Goal: Task Accomplishment & Management: Complete application form

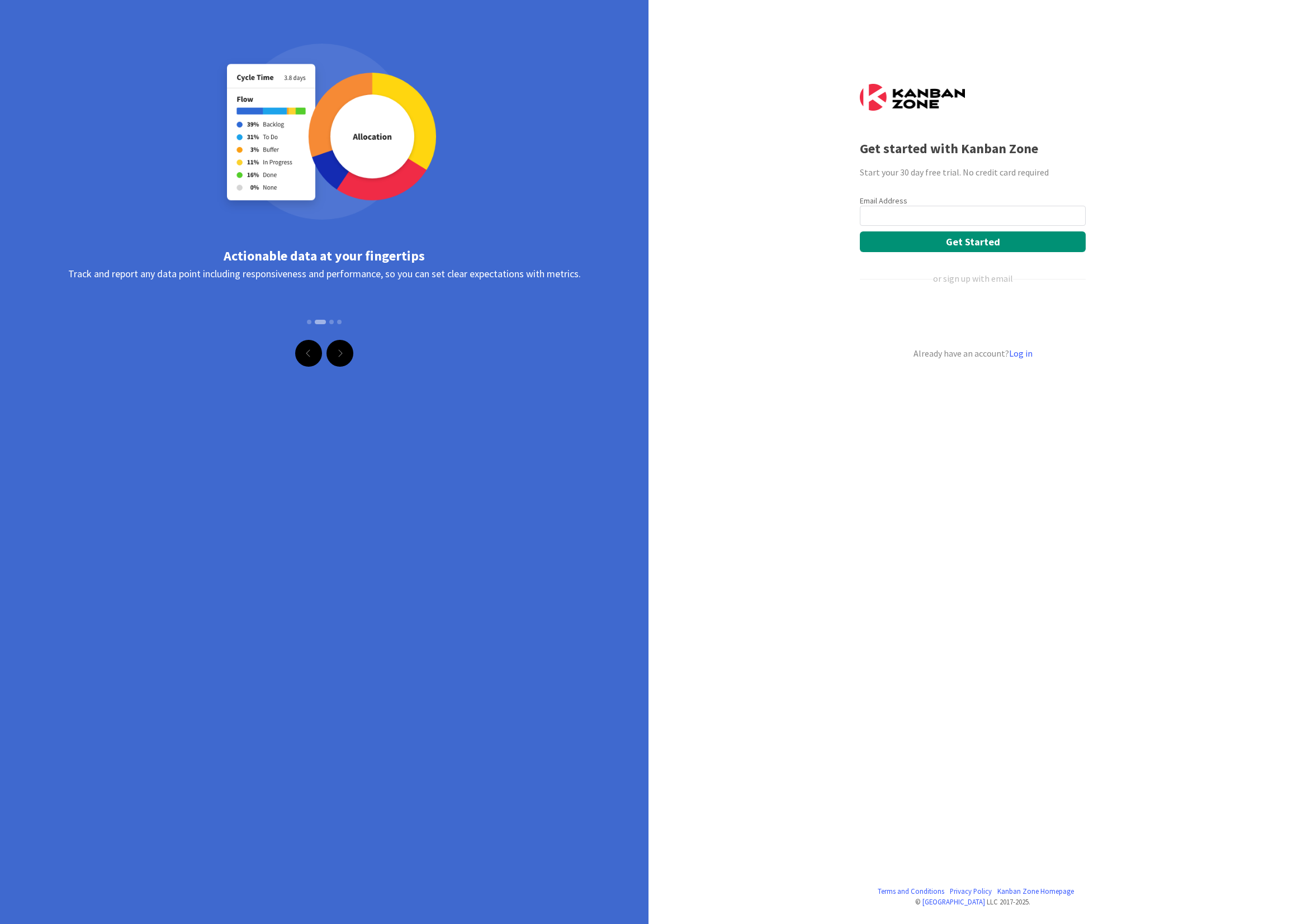
type input "[PERSON_NAME][EMAIL_ADDRESS][DOMAIN_NAME]"
click at [967, 244] on button "Get Started" at bounding box center [973, 242] width 226 height 21
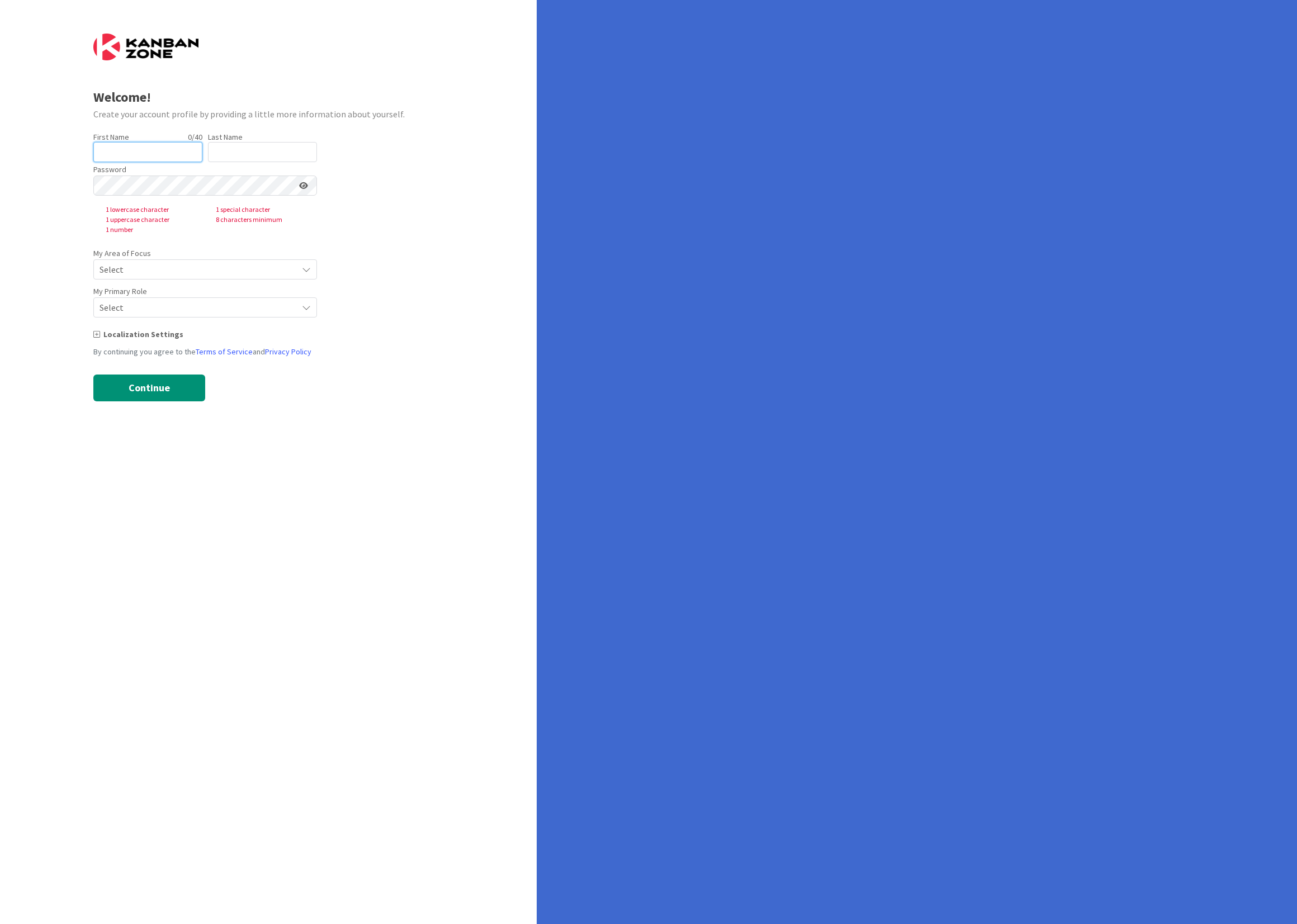
click at [154, 155] on input "text" at bounding box center [148, 152] width 109 height 20
type input "Joshua"
type input "King"
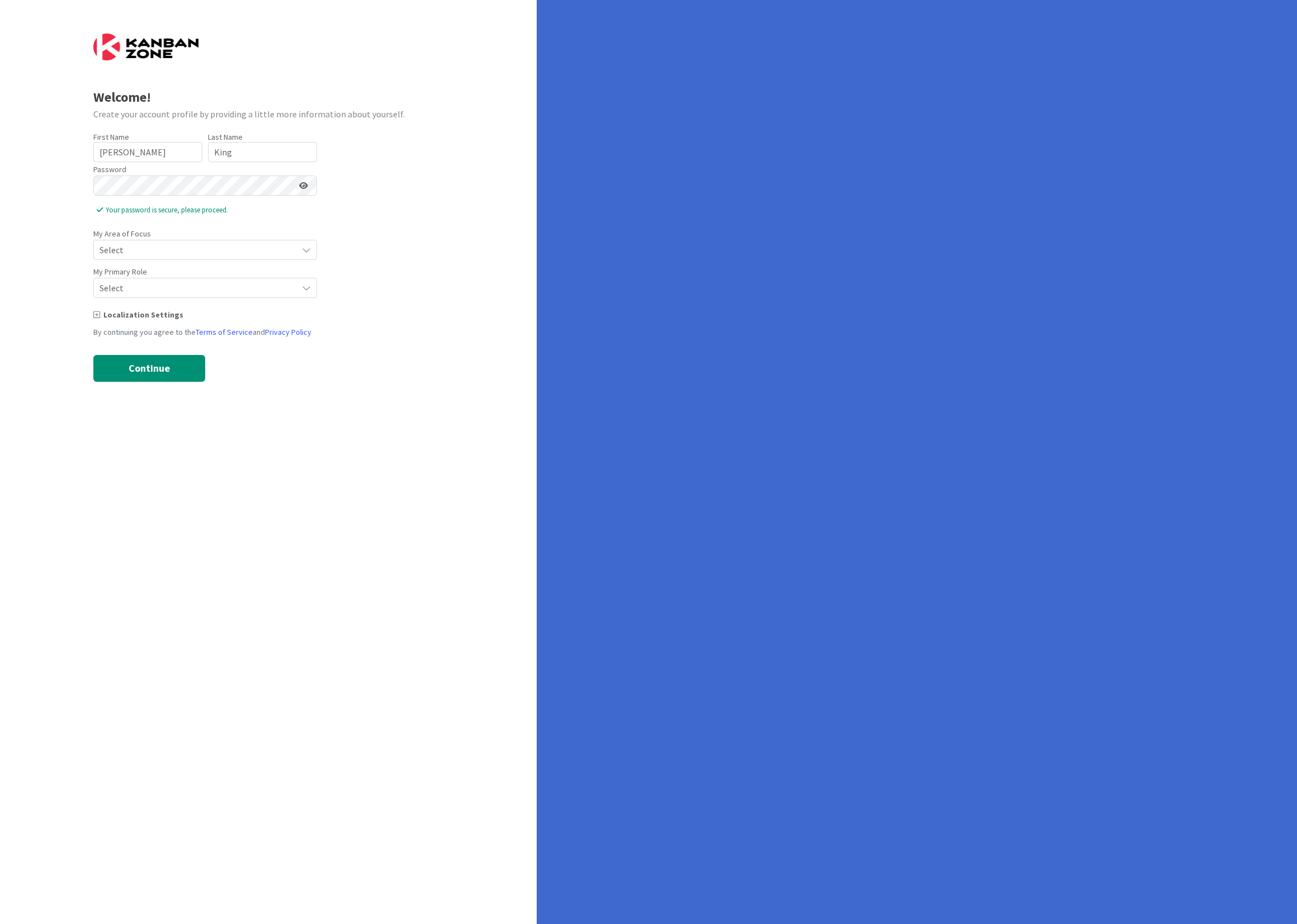
click at [203, 243] on span "Select" at bounding box center [195, 250] width 192 height 16
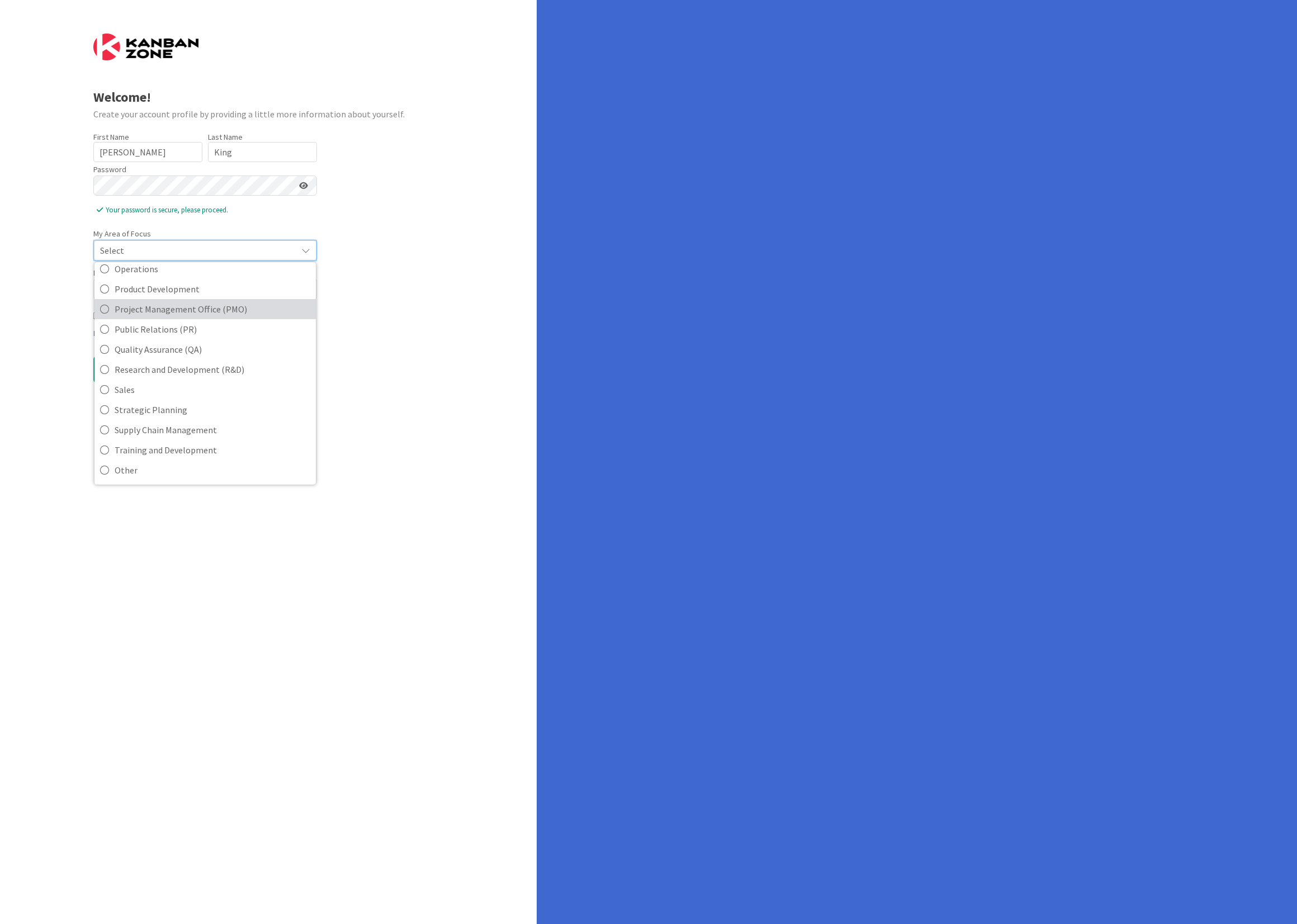
click at [209, 313] on span "Project Management Office (PMO)" at bounding box center [212, 309] width 196 height 16
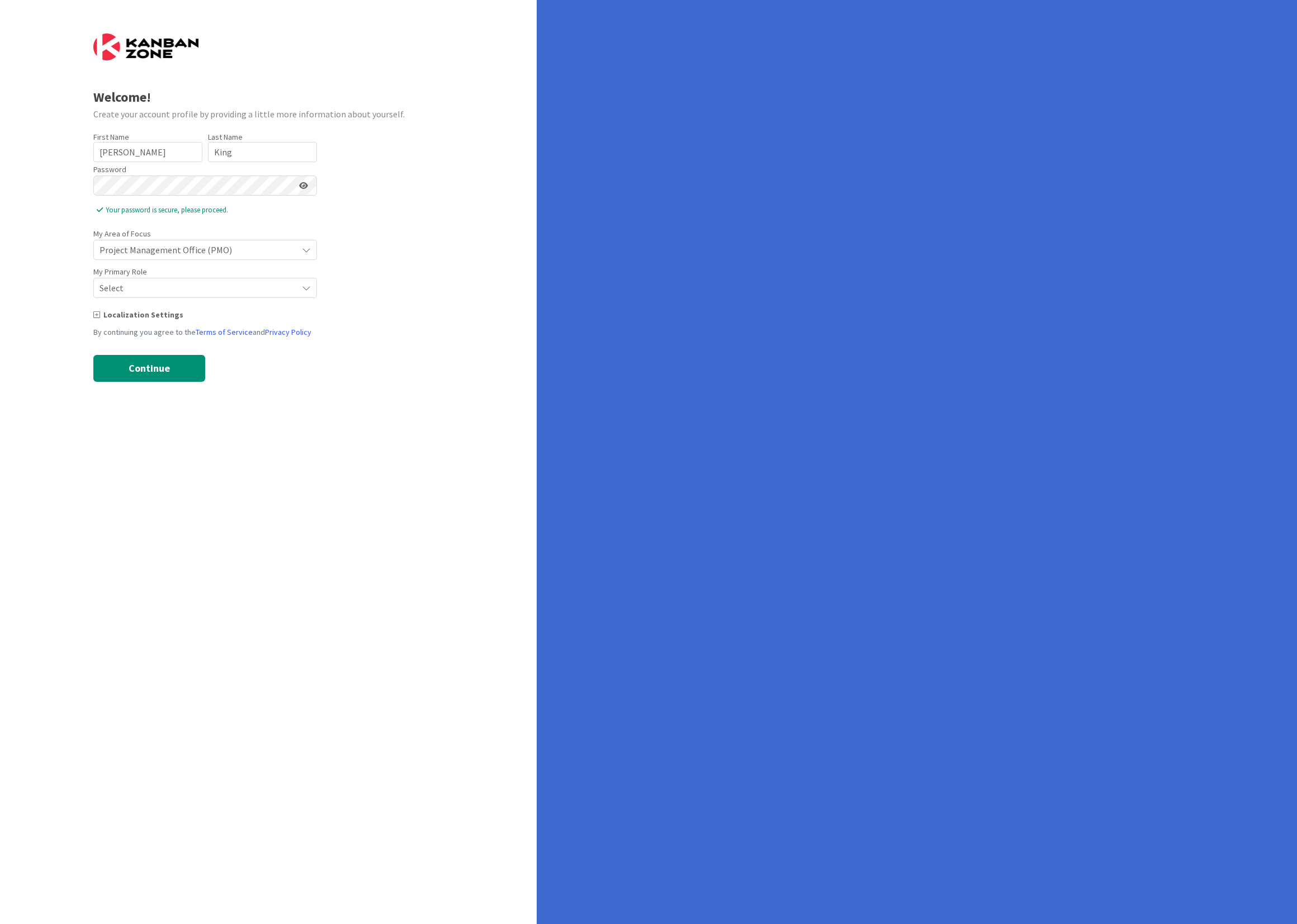
click at [191, 258] on span "Select" at bounding box center [195, 250] width 192 height 16
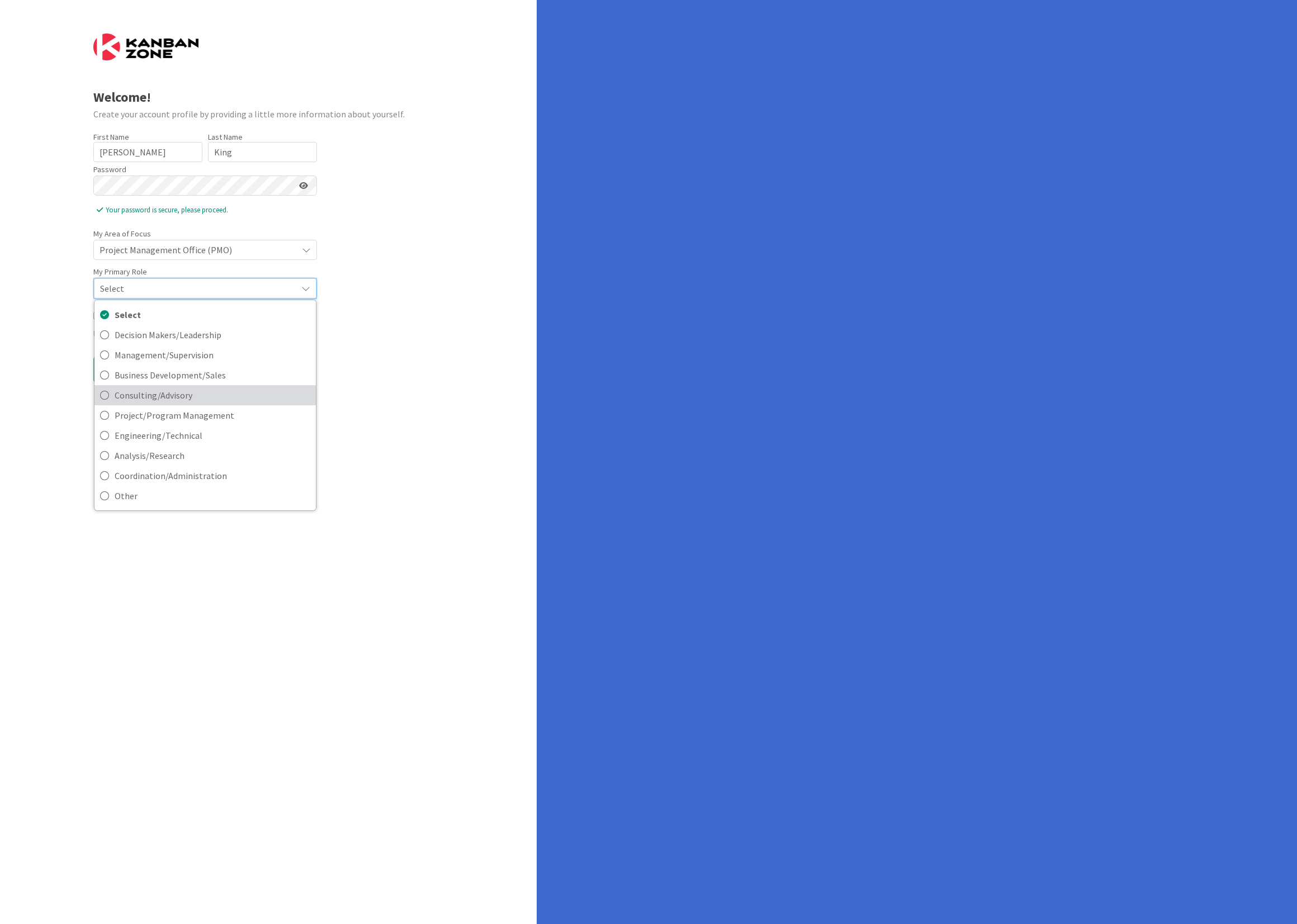
click at [158, 393] on span "Consulting/Advisory" at bounding box center [212, 395] width 196 height 16
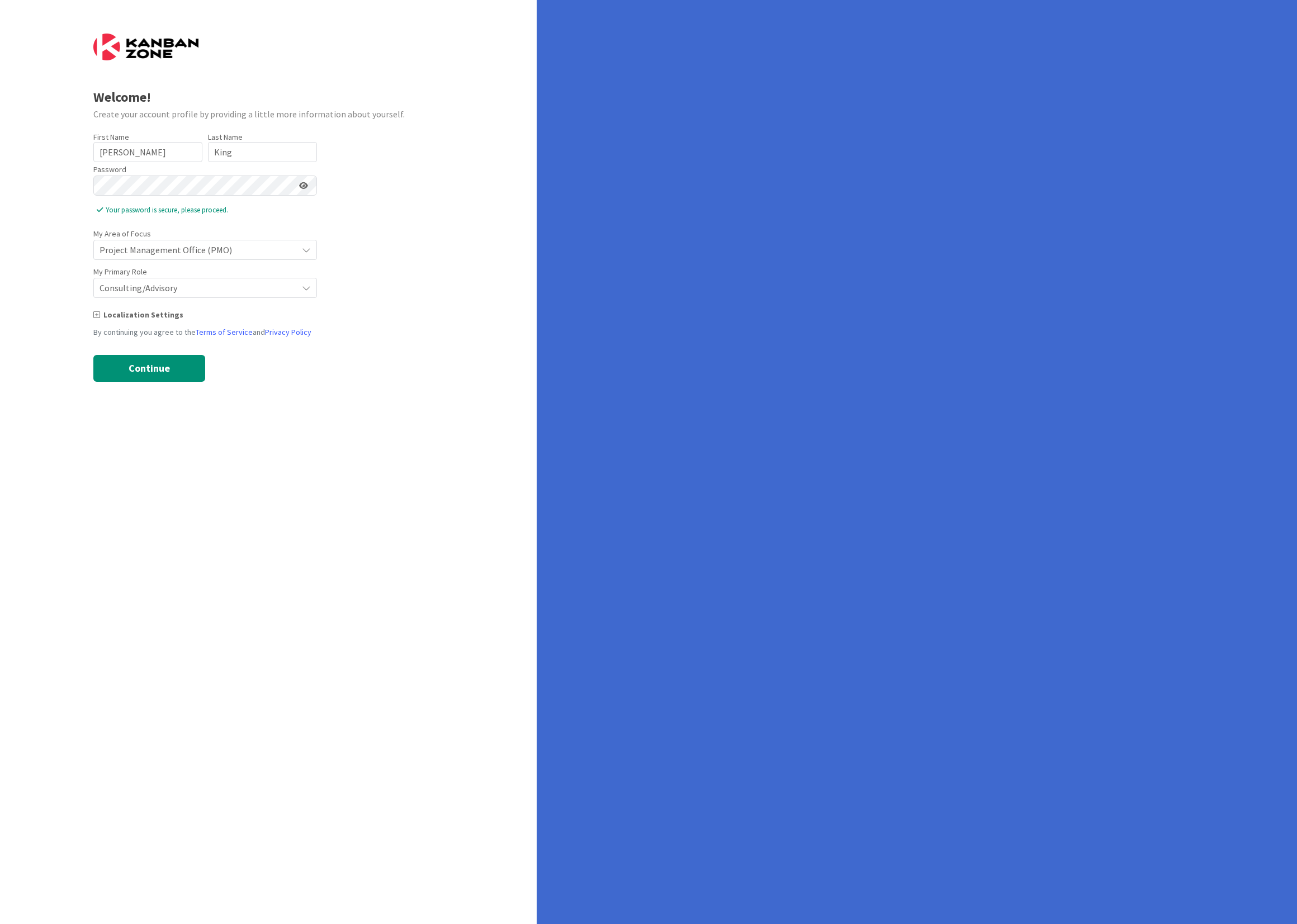
click at [94, 313] on icon at bounding box center [96, 315] width 7 height 7
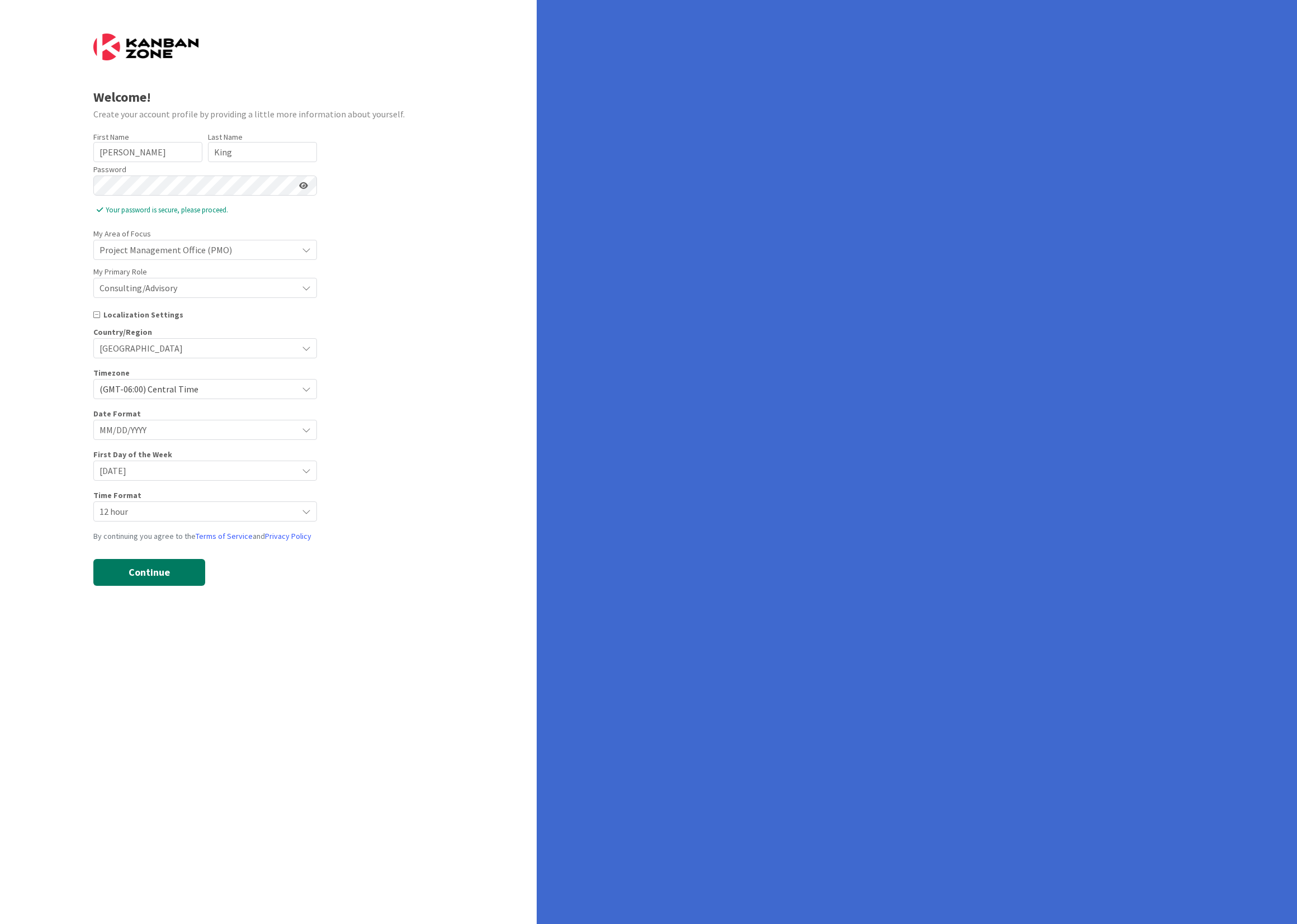
click at [150, 571] on button "Continue" at bounding box center [150, 573] width 112 height 27
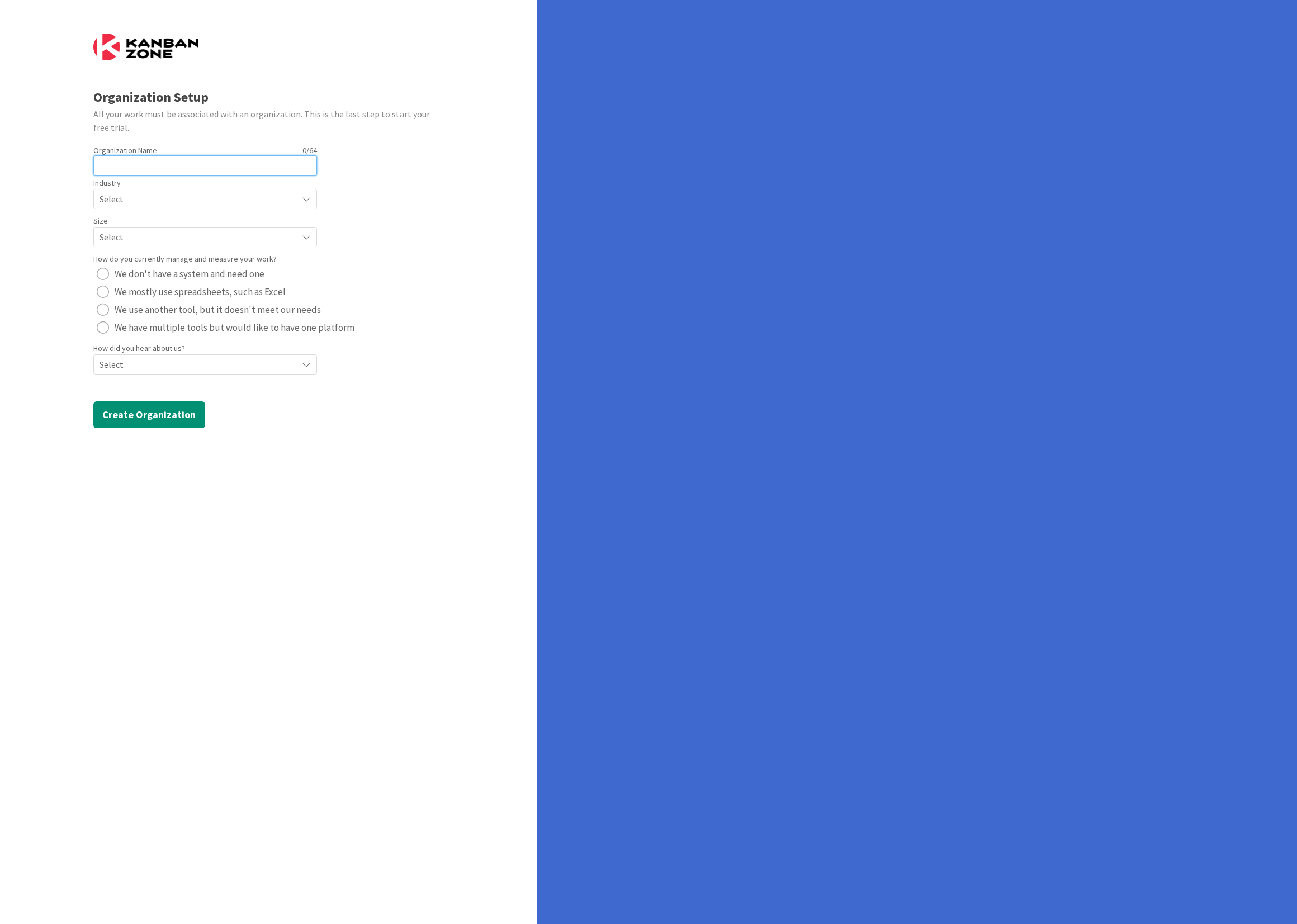
click at [232, 165] on input "text" at bounding box center [205, 165] width 224 height 20
type input "Think Systems"
radio button "radio"
click at [141, 195] on span "Select" at bounding box center [195, 199] width 192 height 16
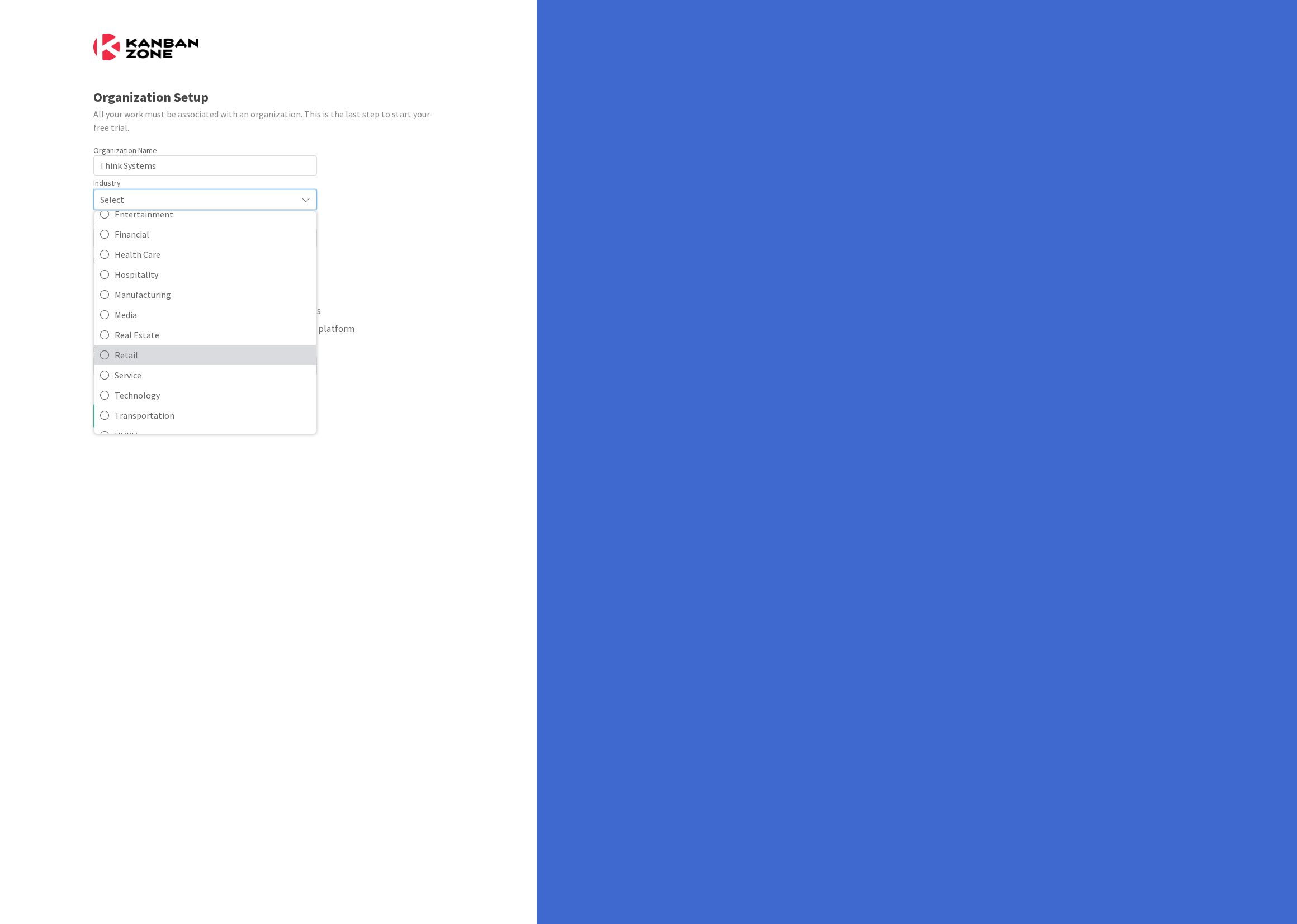
scroll to position [108, 0]
click at [147, 375] on span "Technology" at bounding box center [212, 379] width 196 height 16
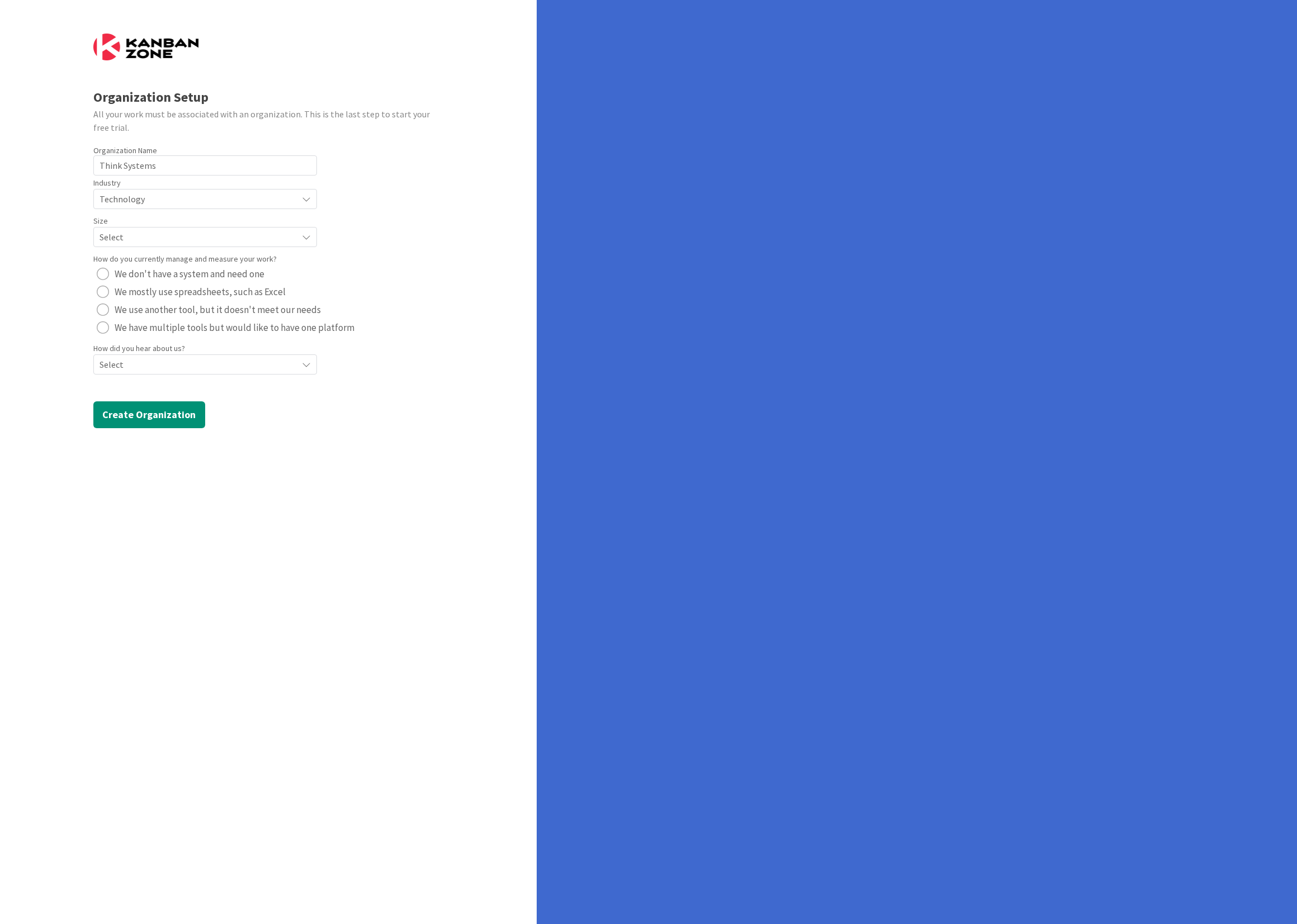
click at [147, 207] on span "Select" at bounding box center [195, 199] width 192 height 16
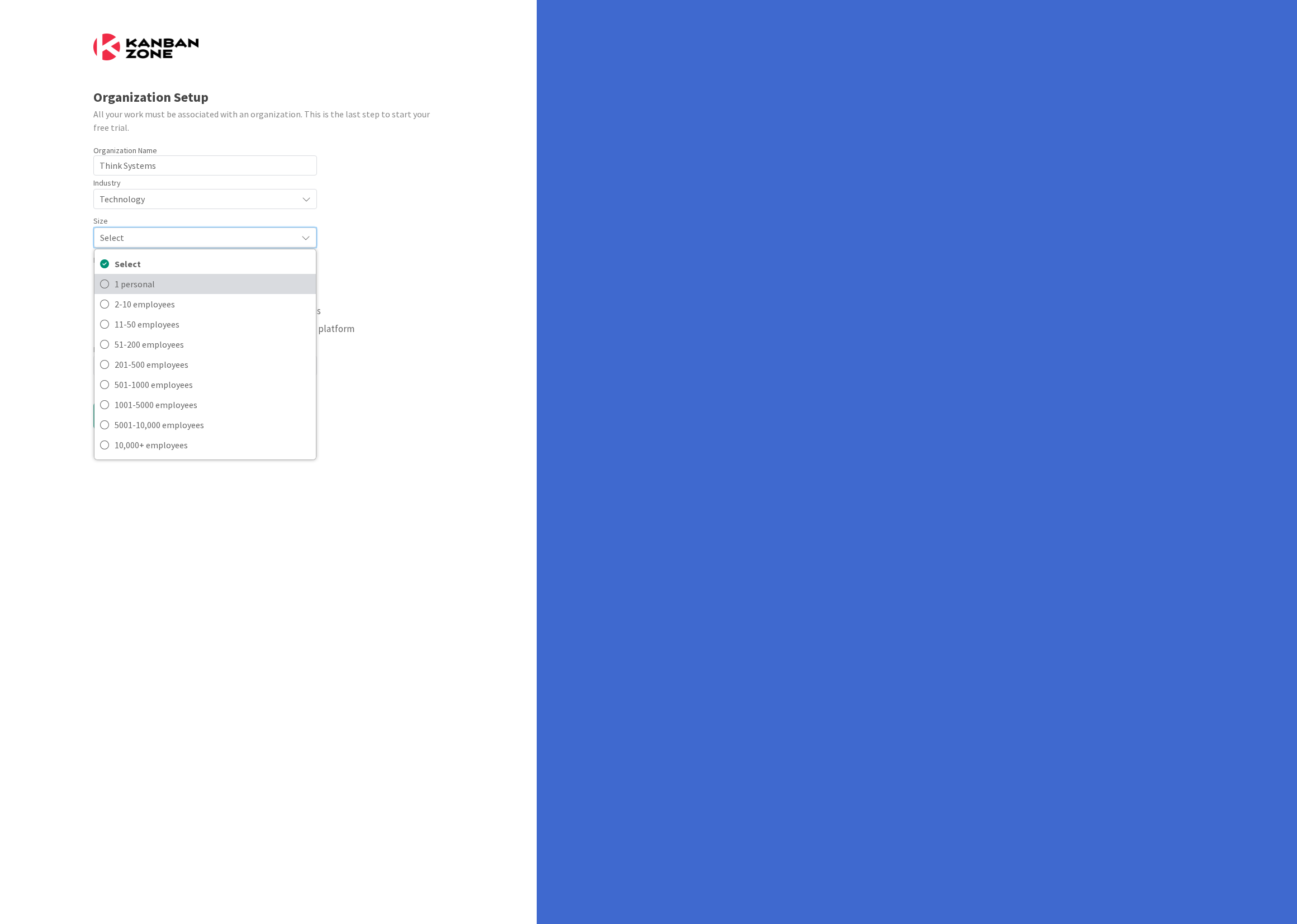
click at [135, 285] on span "1 personal" at bounding box center [212, 284] width 196 height 16
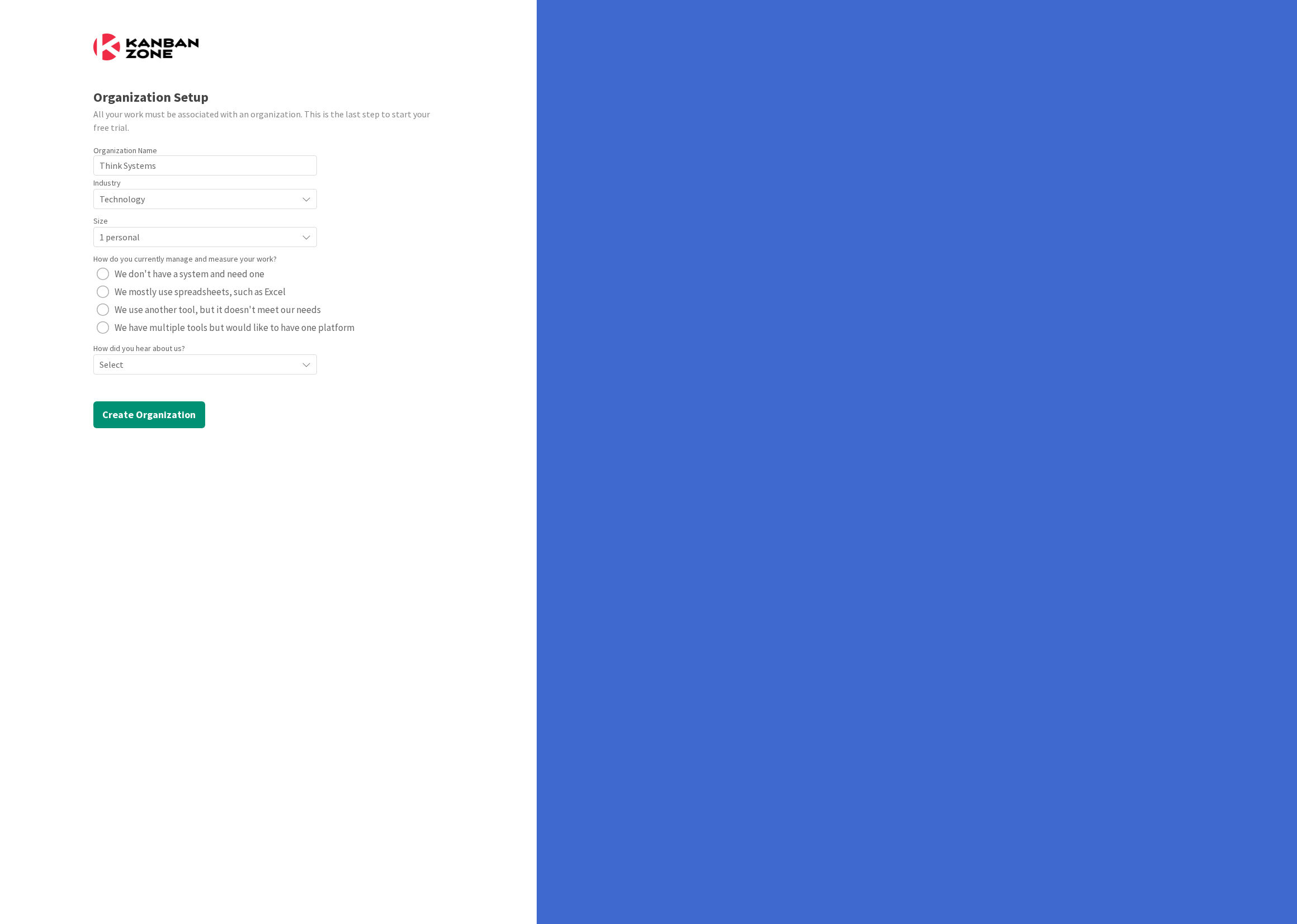
click at [194, 277] on span "We don't have a system and need one" at bounding box center [189, 274] width 150 height 16
click at [182, 207] on span "Select" at bounding box center [195, 199] width 192 height 16
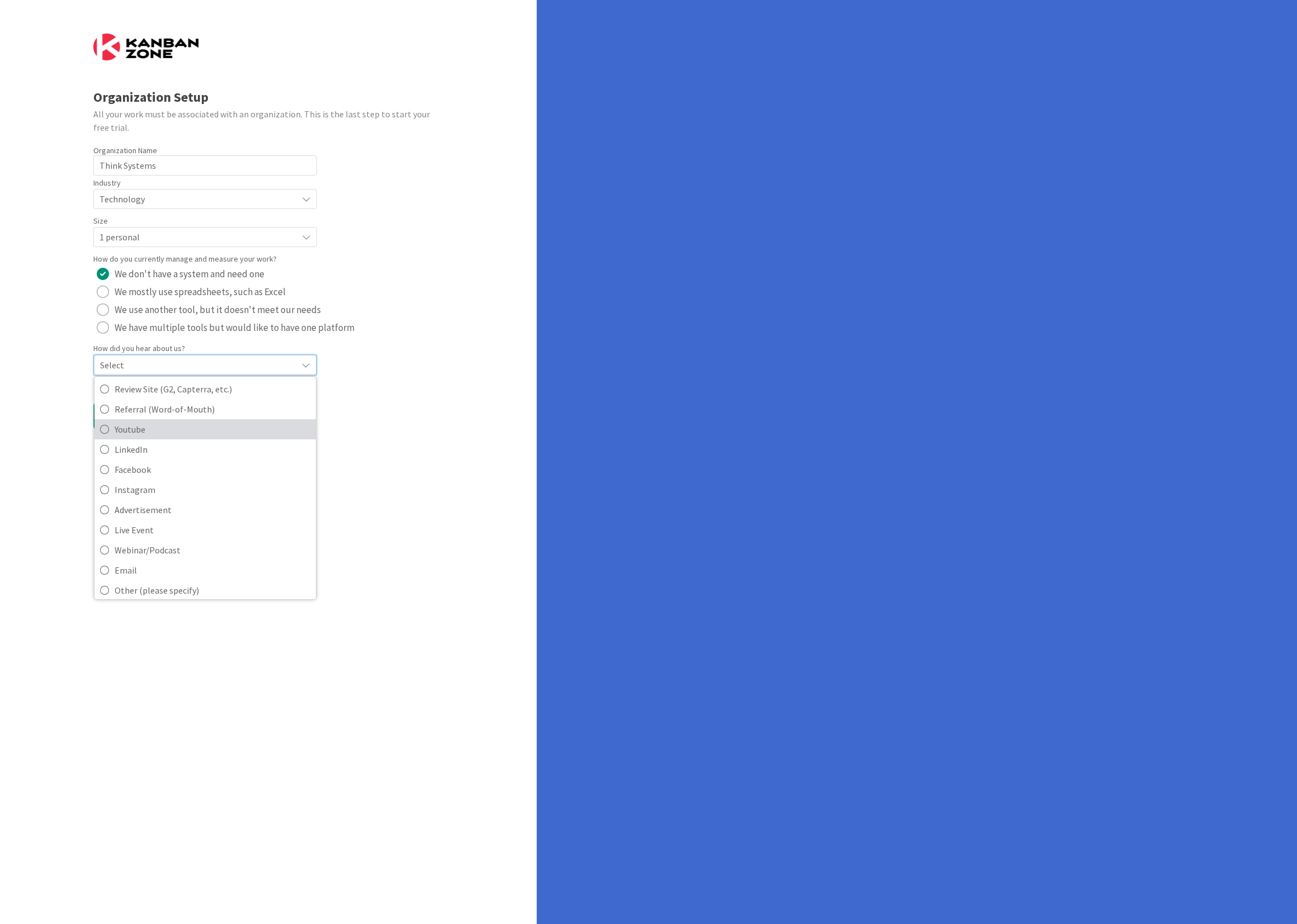
scroll to position [48, 0]
click at [179, 585] on span "Other (please specify)" at bounding box center [212, 585] width 196 height 16
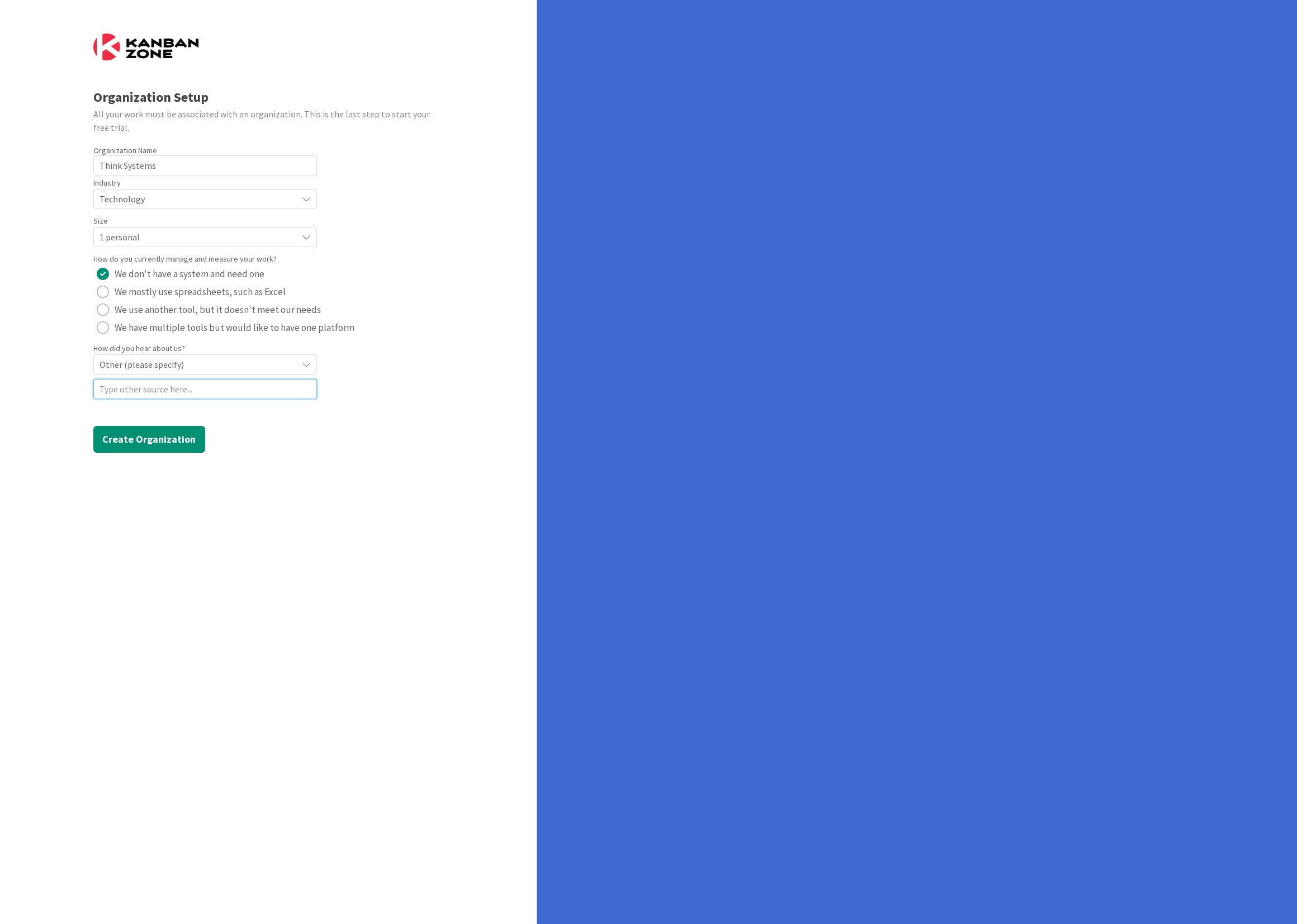
click at [164, 388] on input at bounding box center [205, 389] width 224 height 20
type input "Previous Use"
click at [161, 443] on button "Create Organization" at bounding box center [150, 440] width 112 height 27
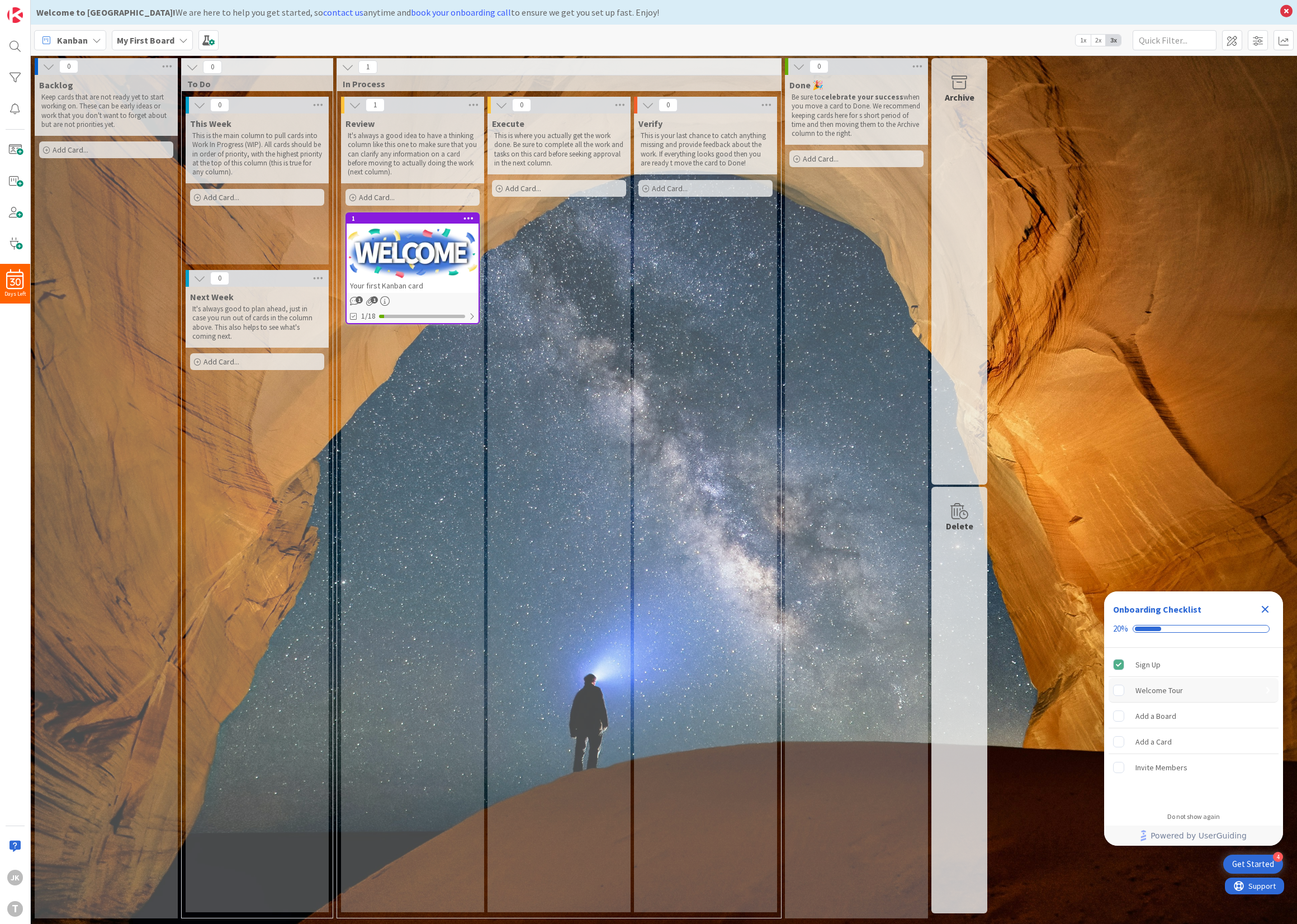
click at [1172, 690] on div "Welcome Tour" at bounding box center [1159, 690] width 48 height 13
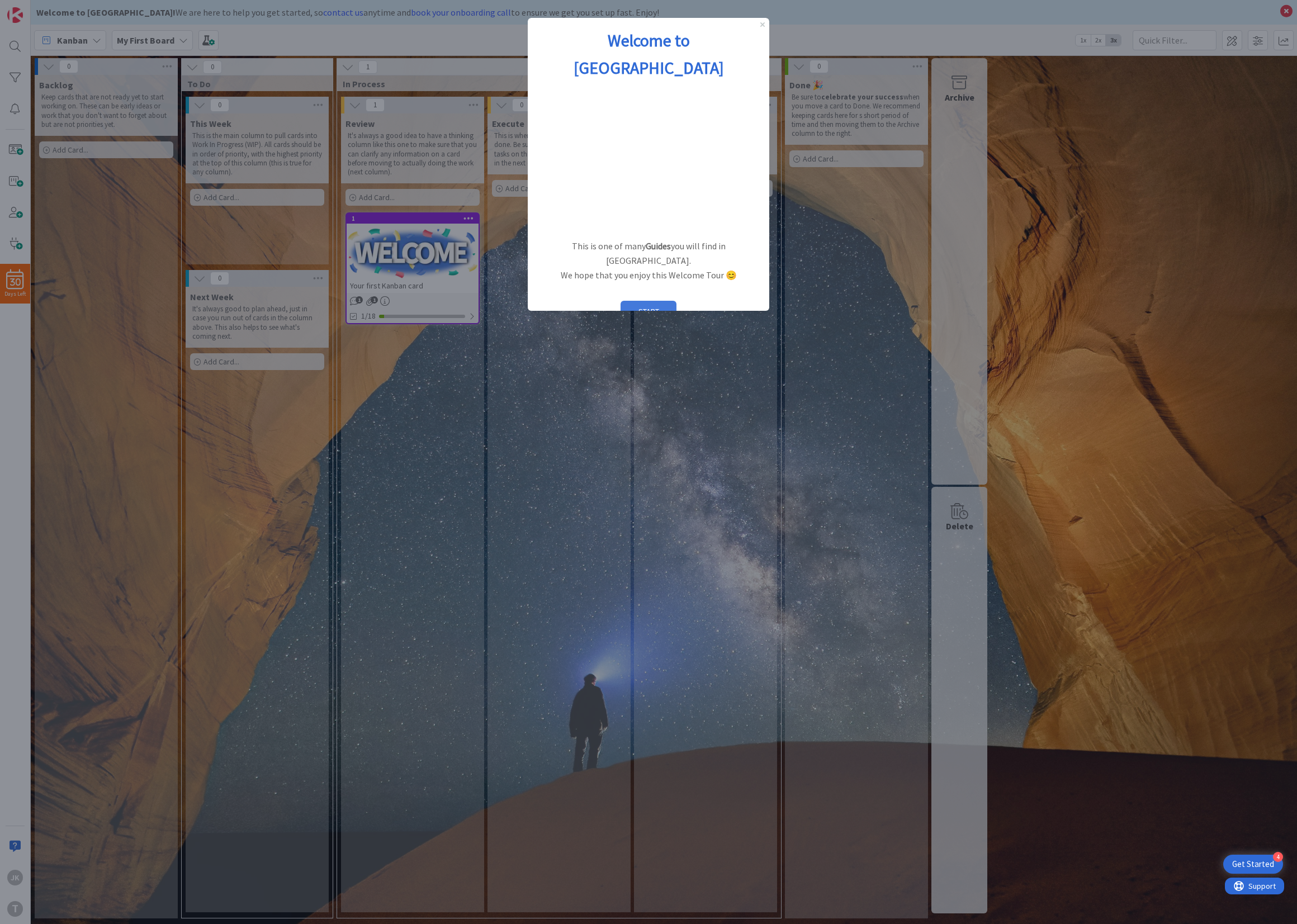
click at [639, 301] on button "START" at bounding box center [648, 311] width 56 height 21
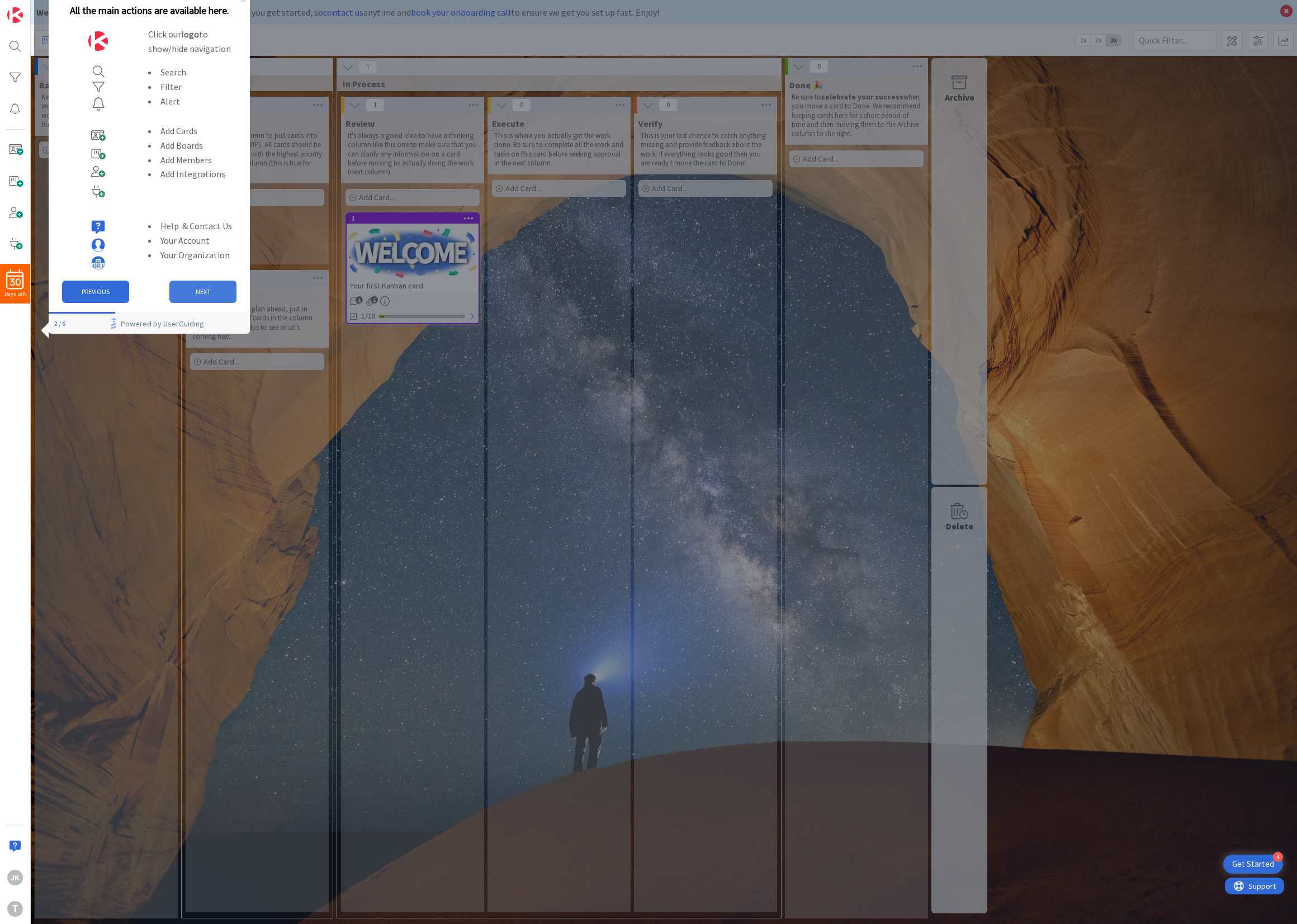
click at [211, 292] on button "NEXT" at bounding box center [203, 292] width 67 height 22
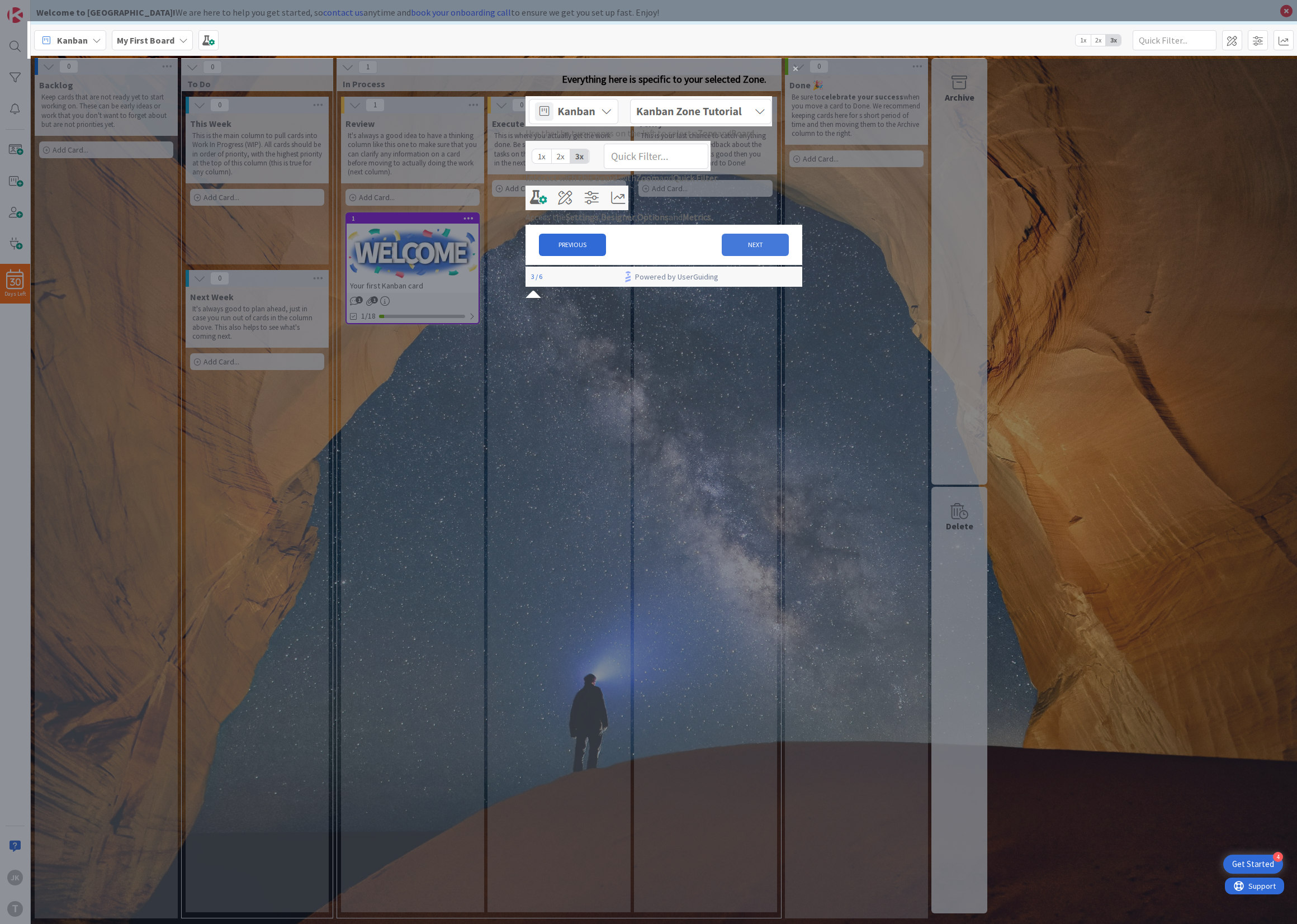
click at [739, 256] on button "NEXT" at bounding box center [755, 245] width 67 height 22
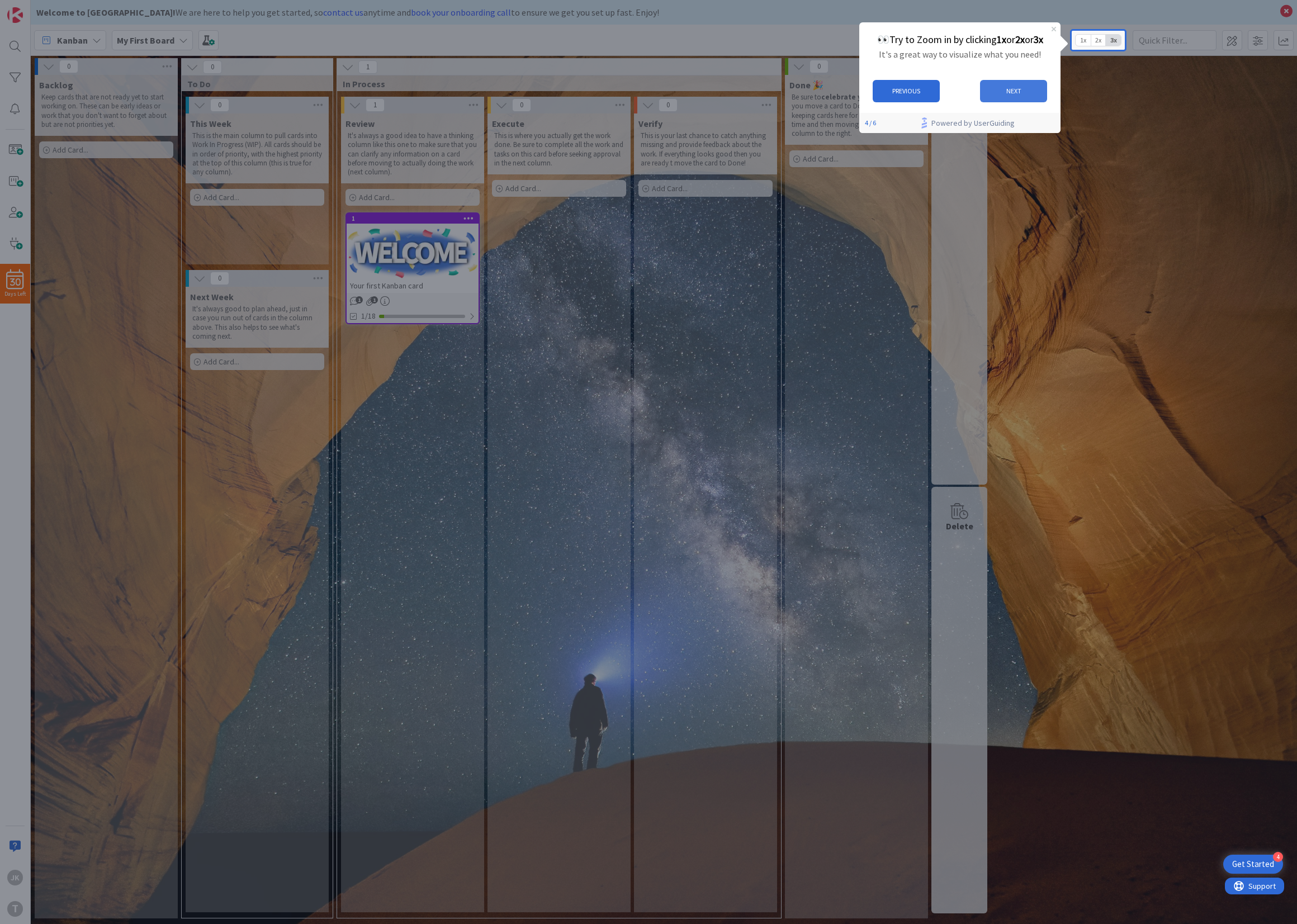
click at [1020, 82] on button "NEXT" at bounding box center [1014, 90] width 67 height 22
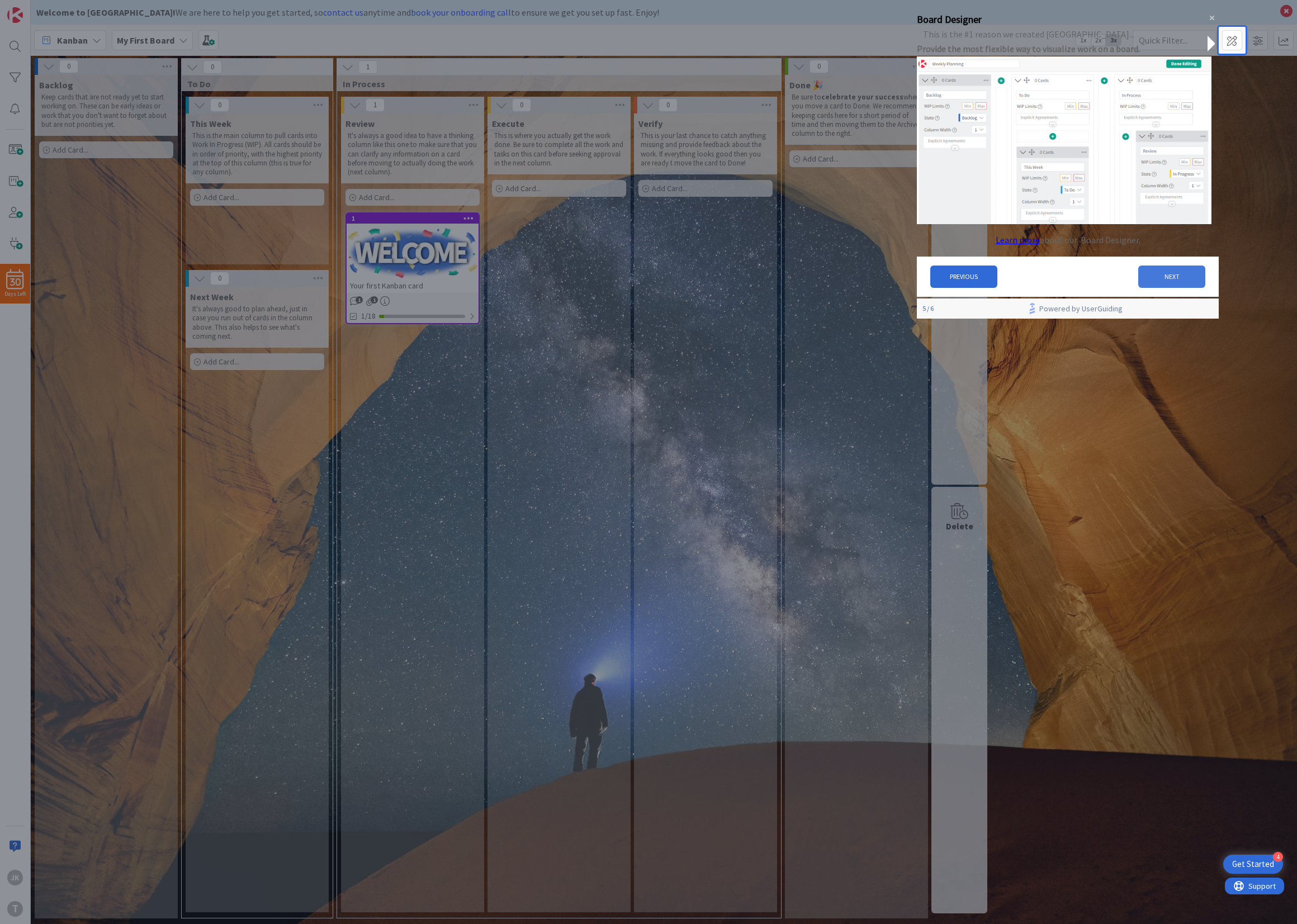
click at [1149, 280] on button "NEXT" at bounding box center [1171, 276] width 67 height 22
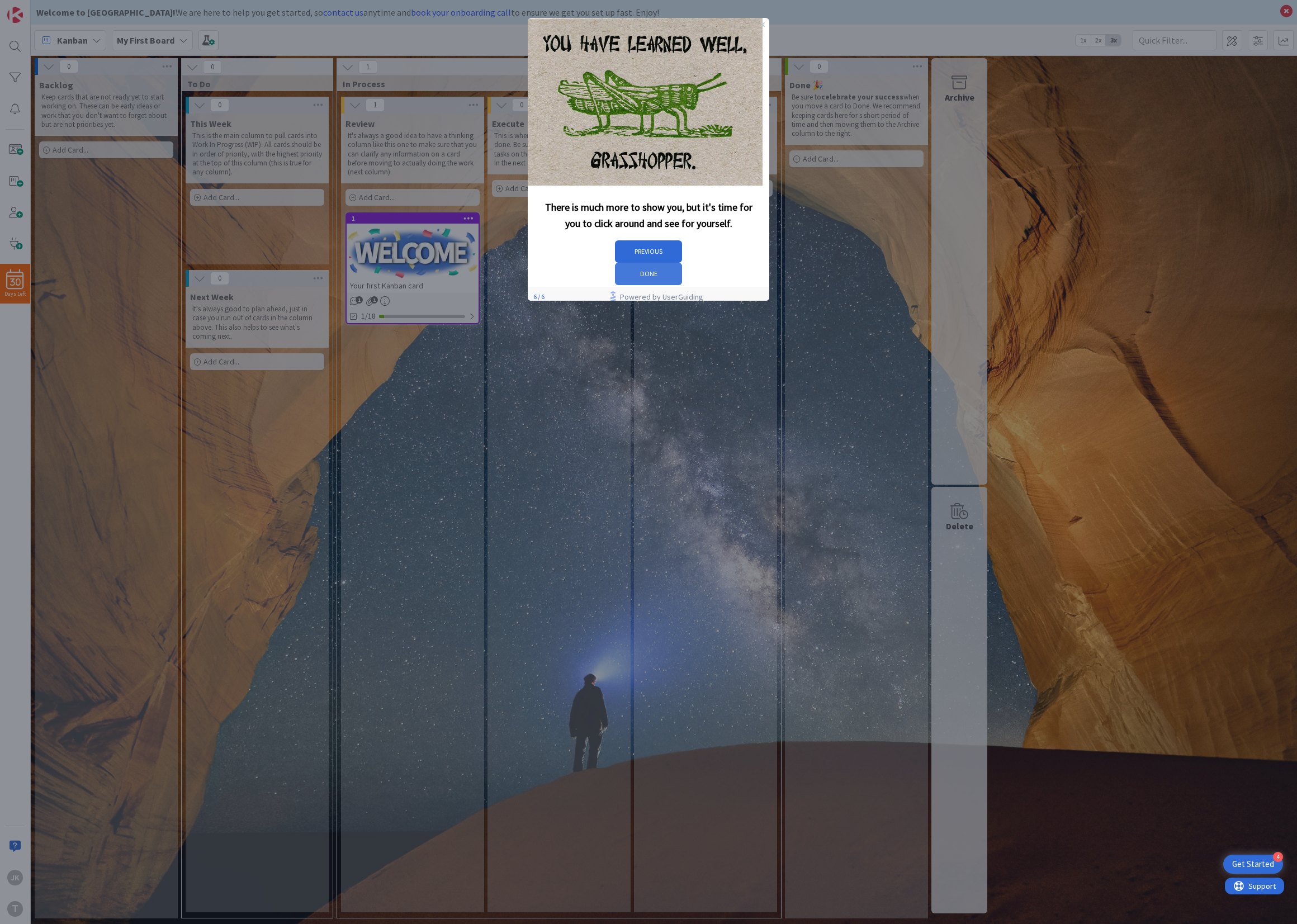
drag, startPoint x: 733, startPoint y: 257, endPoint x: 1271, endPoint y: 269, distance: 538.1
click at [682, 262] on button "DONE" at bounding box center [648, 274] width 67 height 22
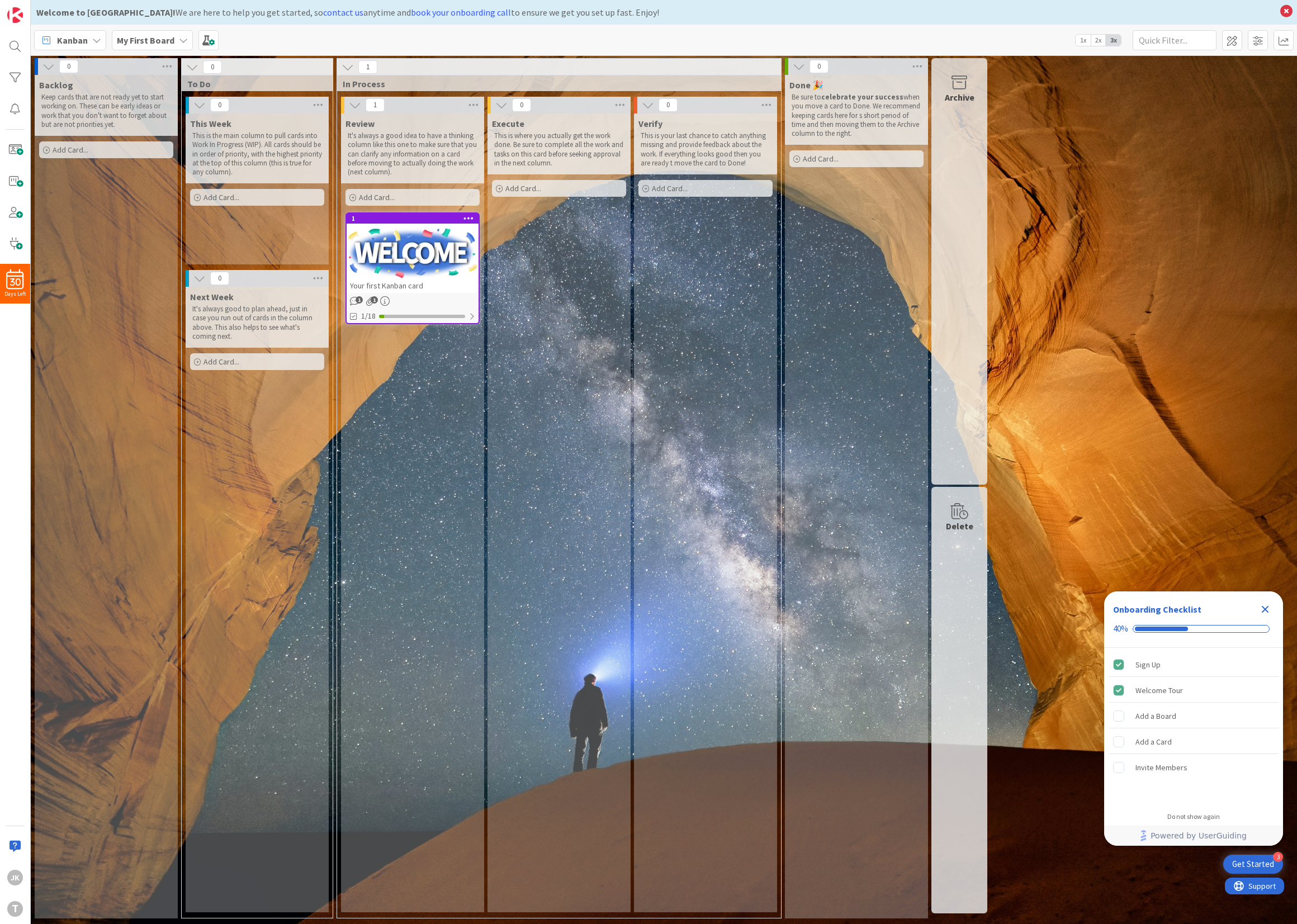
click at [1095, 43] on span "2x" at bounding box center [1098, 40] width 15 height 11
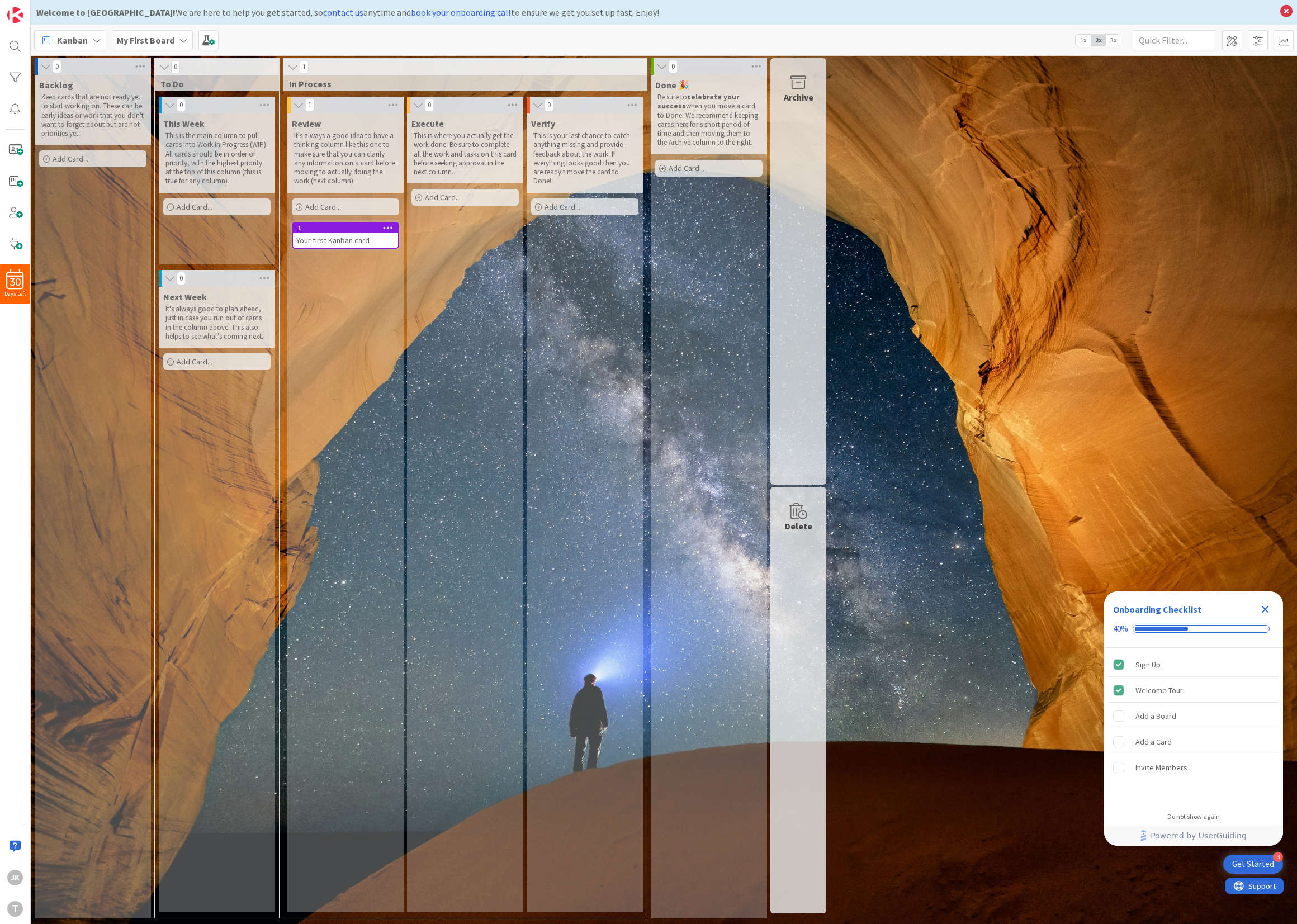
click at [1081, 43] on span "1x" at bounding box center [1083, 40] width 15 height 11
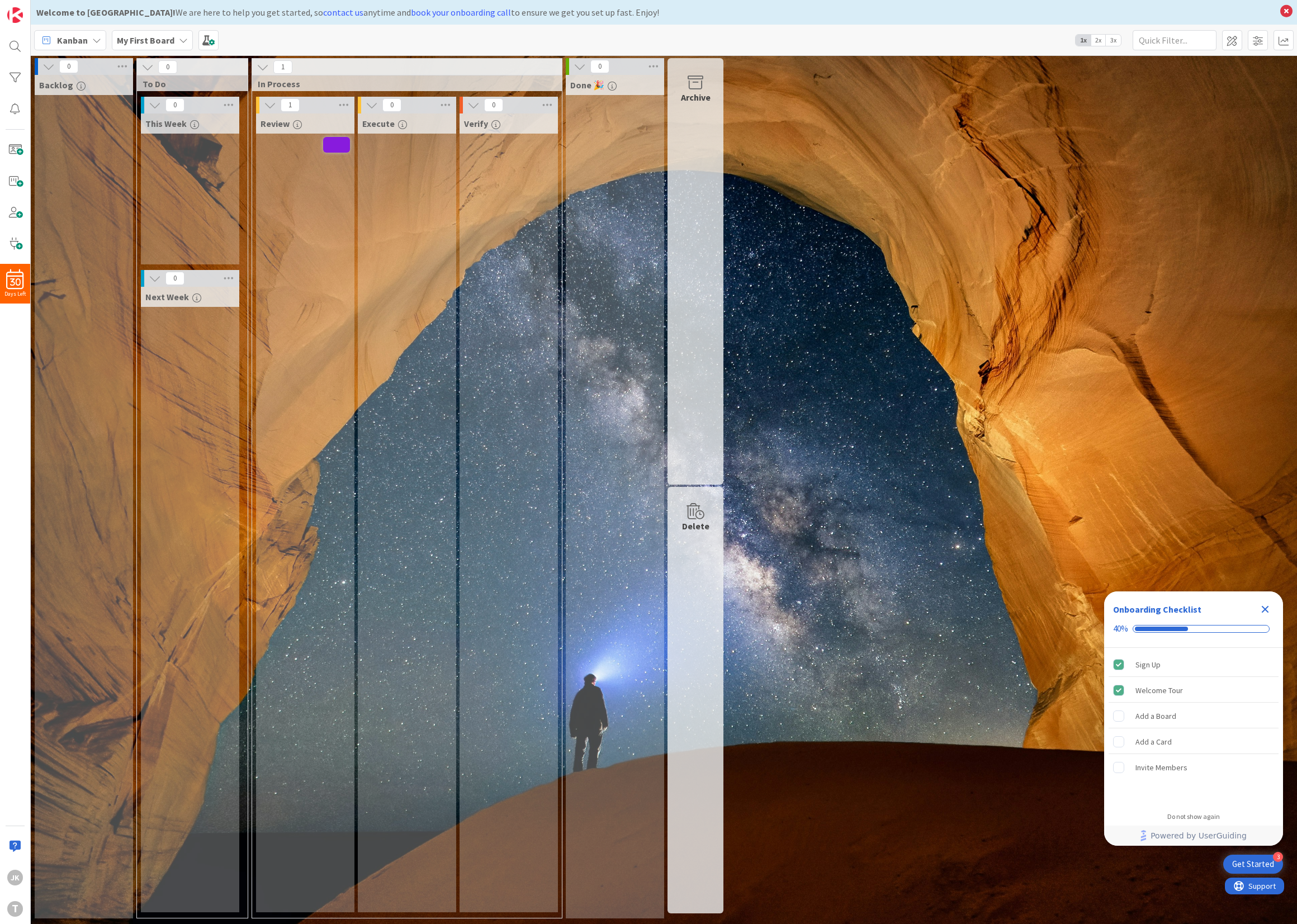
click at [1114, 39] on span "3x" at bounding box center [1113, 40] width 15 height 11
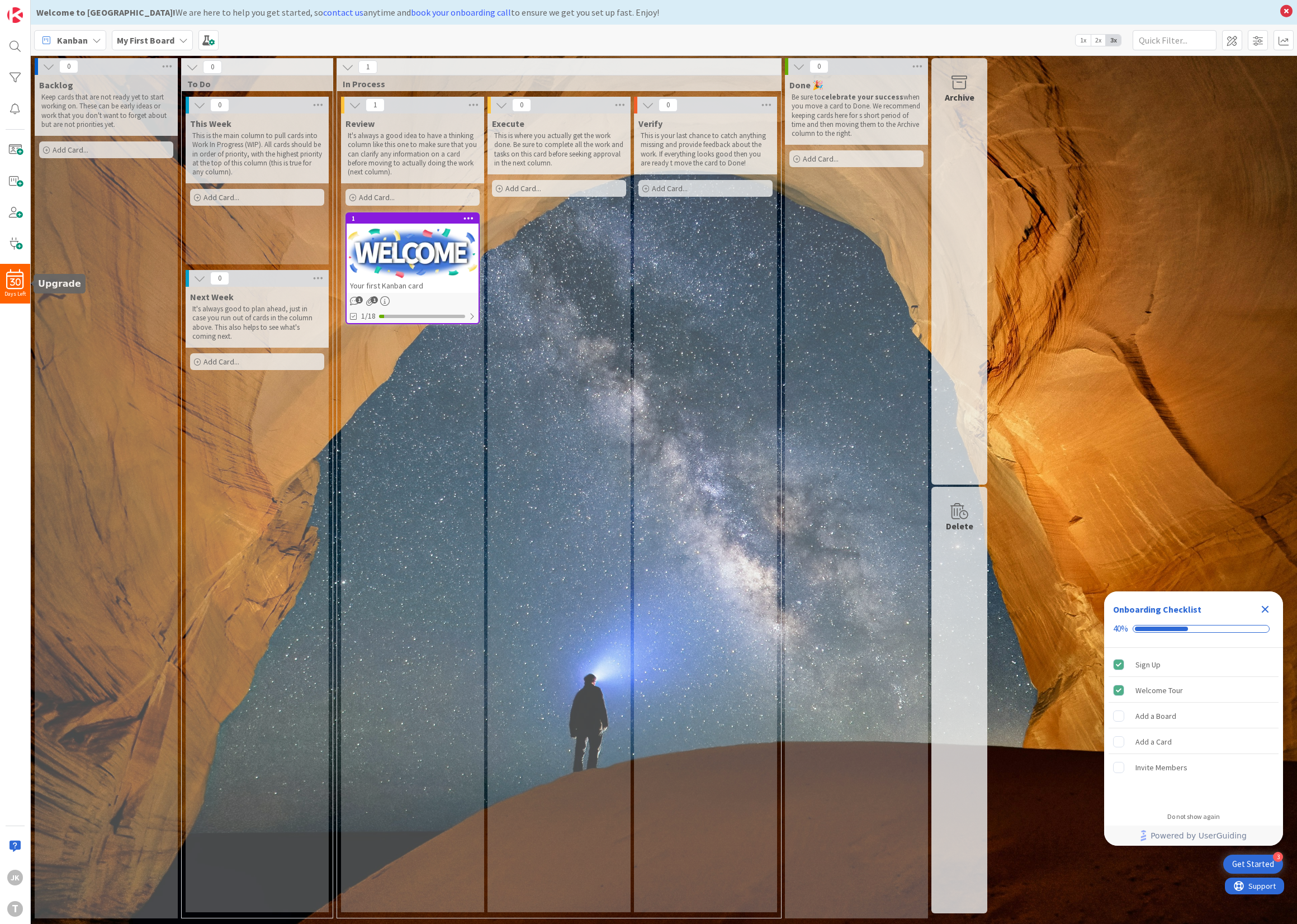
click at [16, 278] on span "30" at bounding box center [15, 282] width 10 height 7
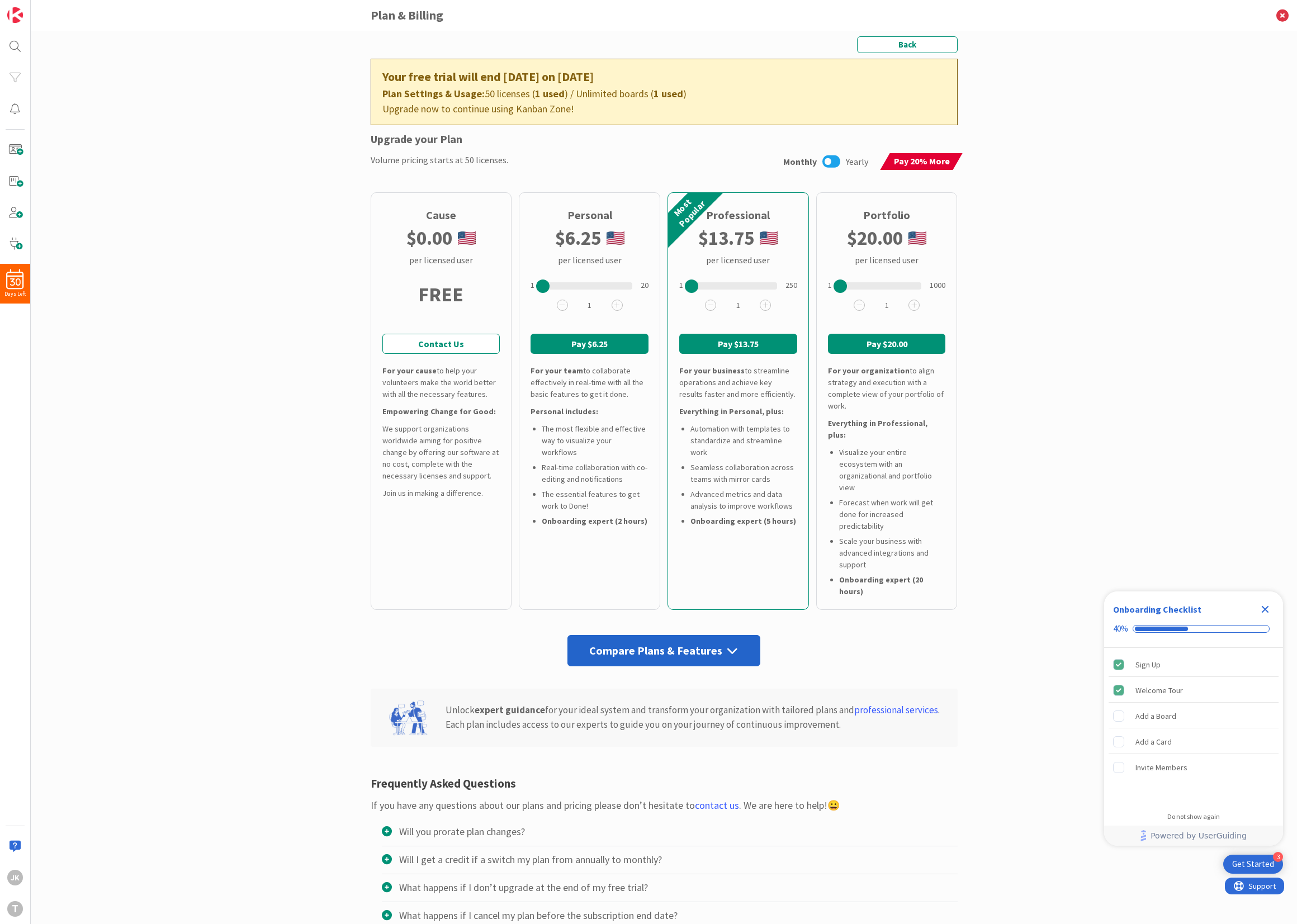
click at [834, 161] on icon at bounding box center [831, 161] width 18 height 14
click at [386, 882] on icon at bounding box center [386, 887] width 10 height 10
click at [0, 0] on input "What happens if I don’t upgrade at the end of my free trial?" at bounding box center [0, 0] width 0 height 0
